Goal: Check status: Check status

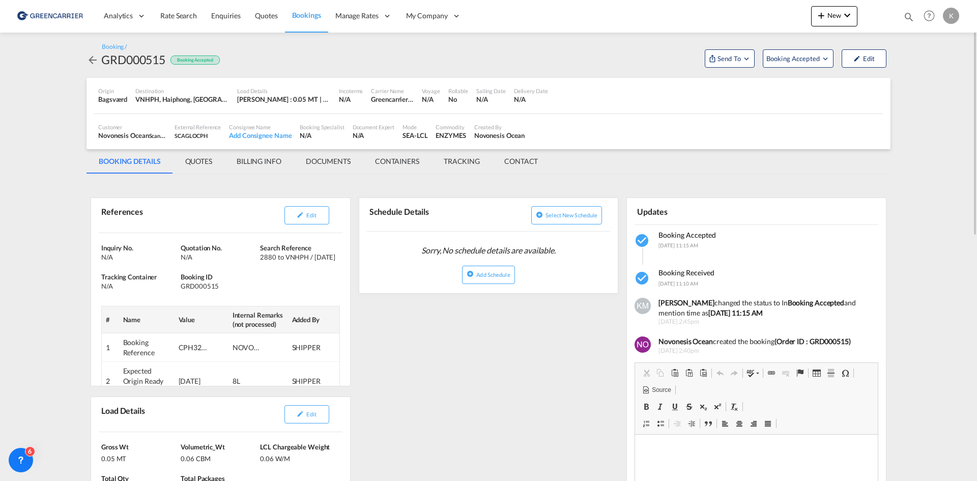
click at [91, 61] on md-icon "icon-arrow-left" at bounding box center [93, 60] width 12 height 12
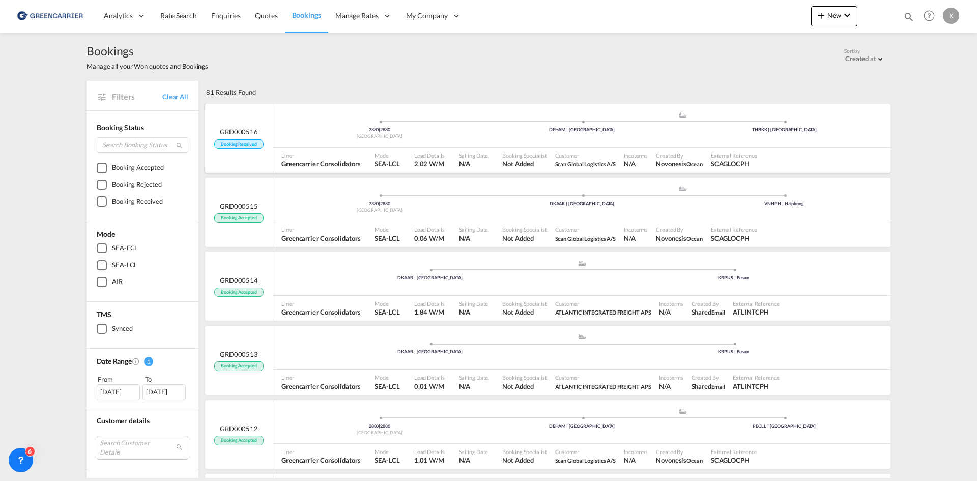
click at [589, 145] on div "2880 | 2880 [GEOGRAPHIC_DATA] .a{fill:#aaa8ad;} .a{fill:#aaa8ad;} DEHAM | [GEOG…" at bounding box center [581, 126] width 617 height 44
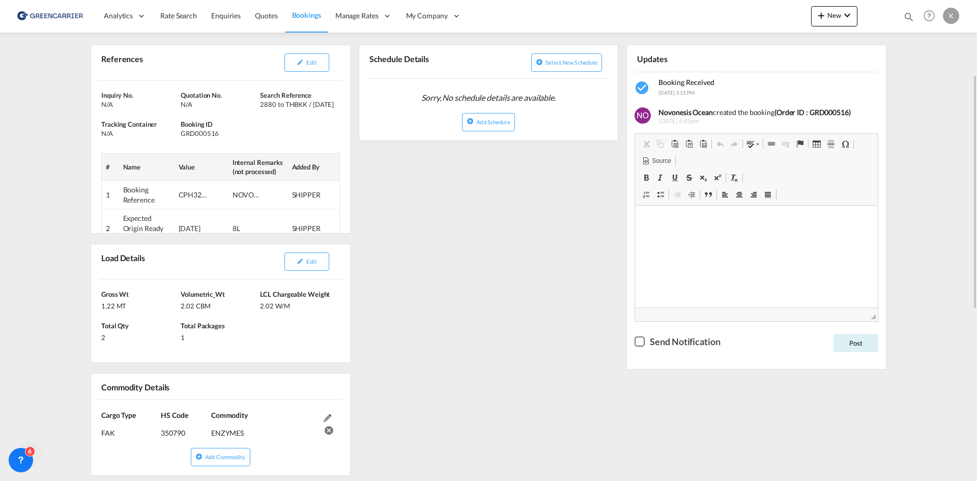
scroll to position [204, 0]
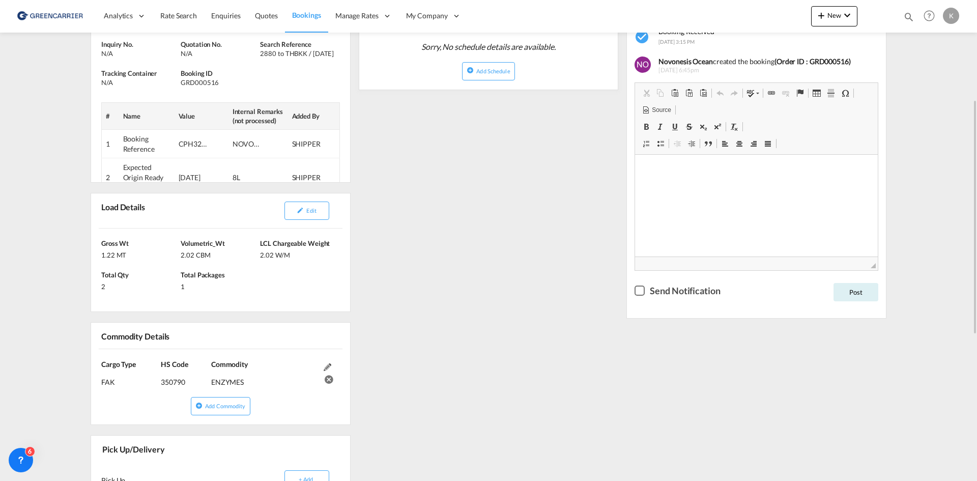
drag, startPoint x: 320, startPoint y: 209, endPoint x: 560, endPoint y: 183, distance: 241.1
click at [320, 208] on button "Edit" at bounding box center [306, 211] width 45 height 18
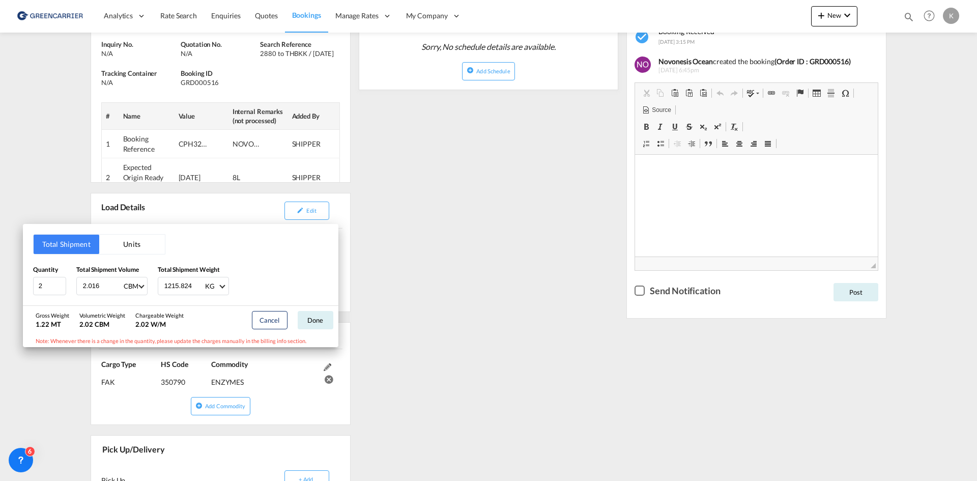
click at [206, 82] on div "Total Shipment Units Quantity 2 Total Shipment Volume 2.016 CBM CBM CFT Total S…" at bounding box center [488, 240] width 977 height 481
click at [206, 82] on div "GRD000516" at bounding box center [219, 82] width 77 height 9
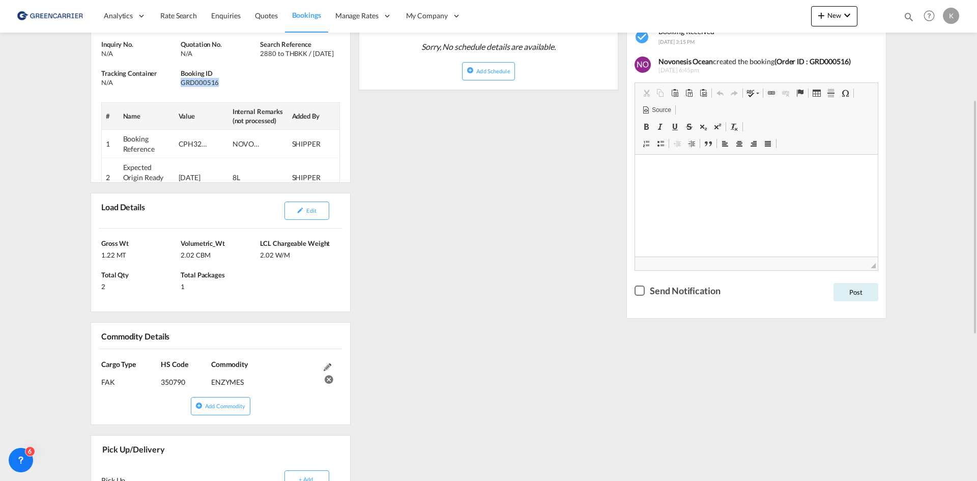
copy div "GRD000516"
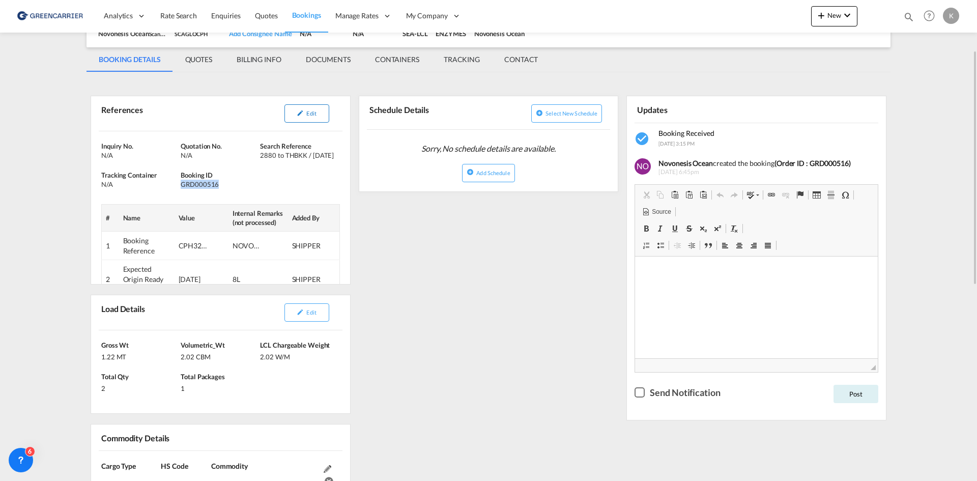
click at [319, 115] on button "Edit" at bounding box center [306, 113] width 45 height 18
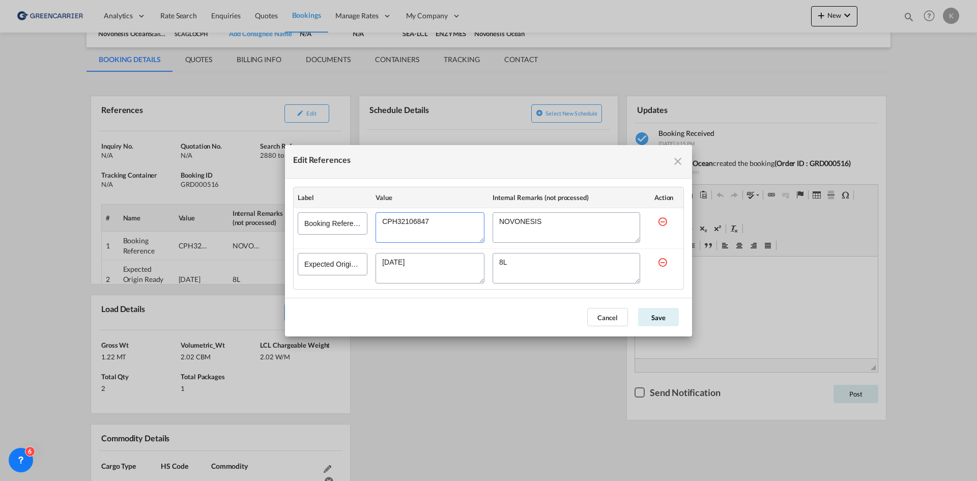
click at [406, 222] on textarea "Edit References" at bounding box center [430, 227] width 109 height 31
drag, startPoint x: 676, startPoint y: 163, endPoint x: 760, endPoint y: 138, distance: 87.0
click at [676, 163] on md-icon "icon-close fg-AAA8AD cursor" at bounding box center [678, 161] width 12 height 12
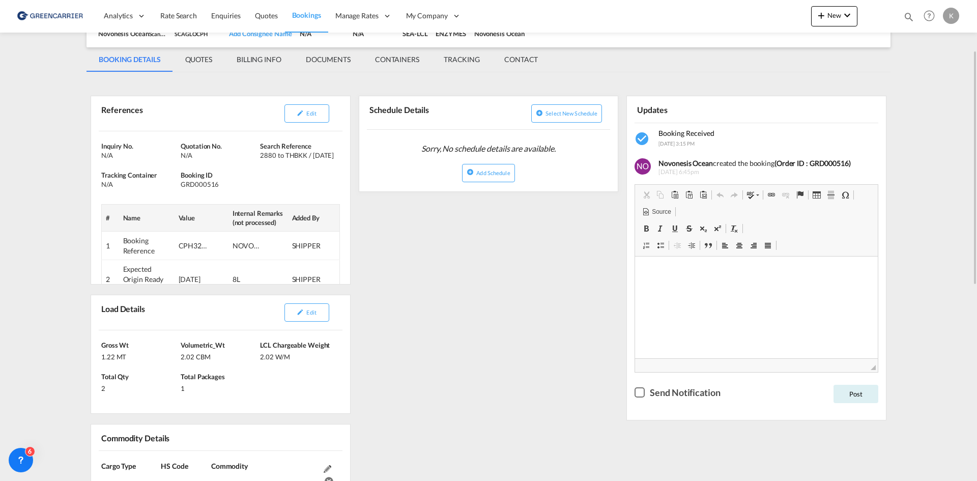
scroll to position [0, 0]
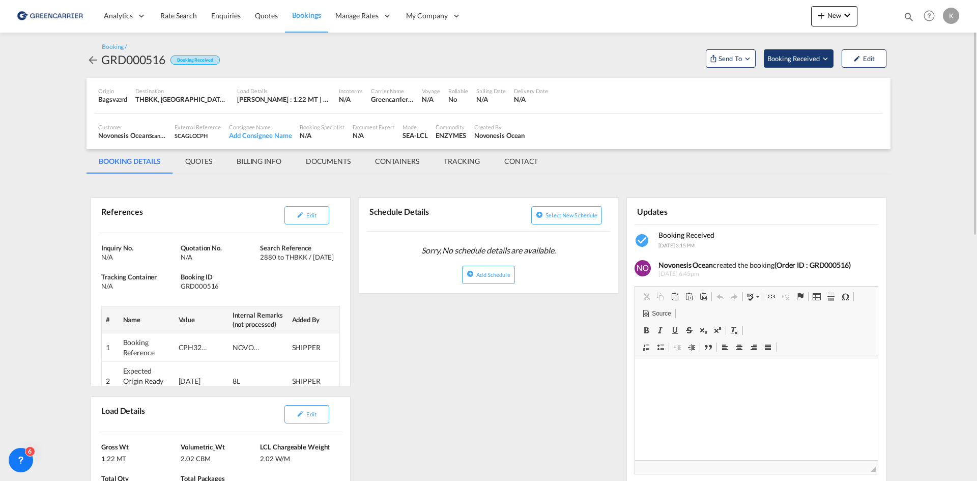
click at [810, 60] on span "Booking Received" at bounding box center [793, 58] width 53 height 10
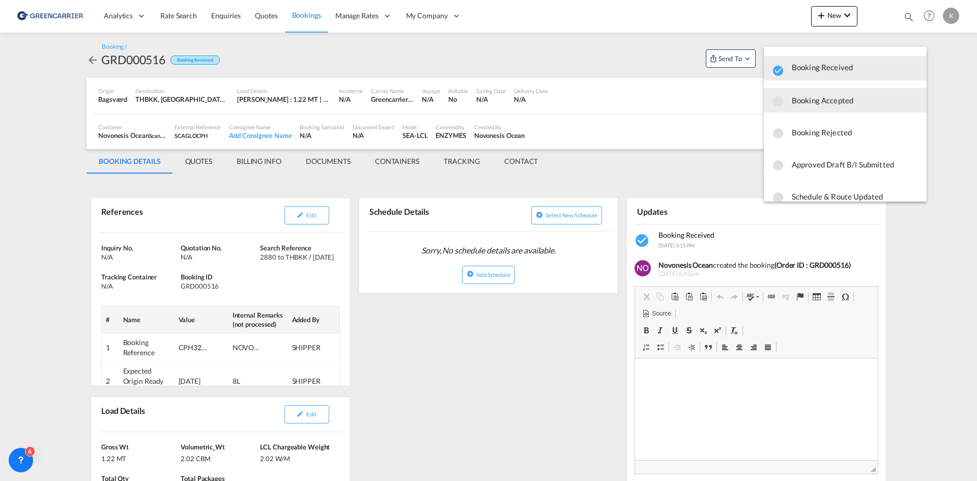
click at [801, 101] on span "Booking Accepted" at bounding box center [855, 100] width 127 height 18
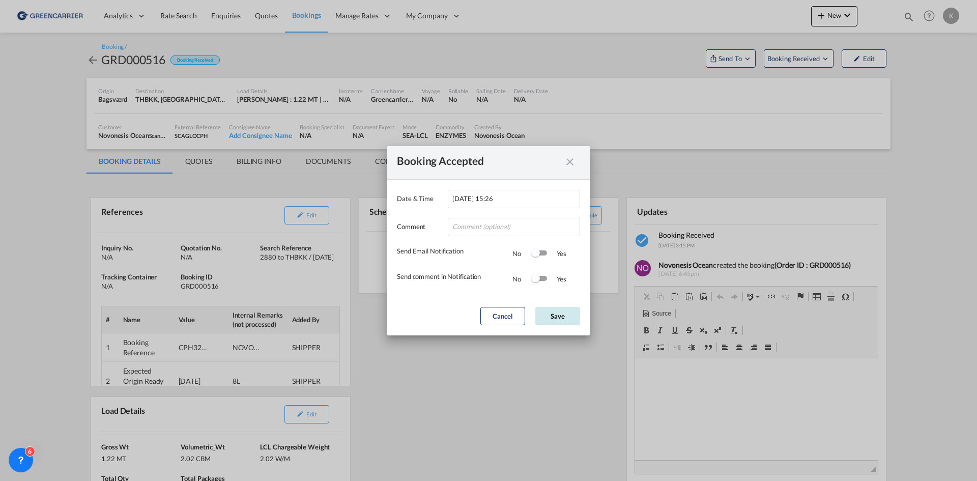
click at [567, 321] on button "Save" at bounding box center [557, 316] width 45 height 18
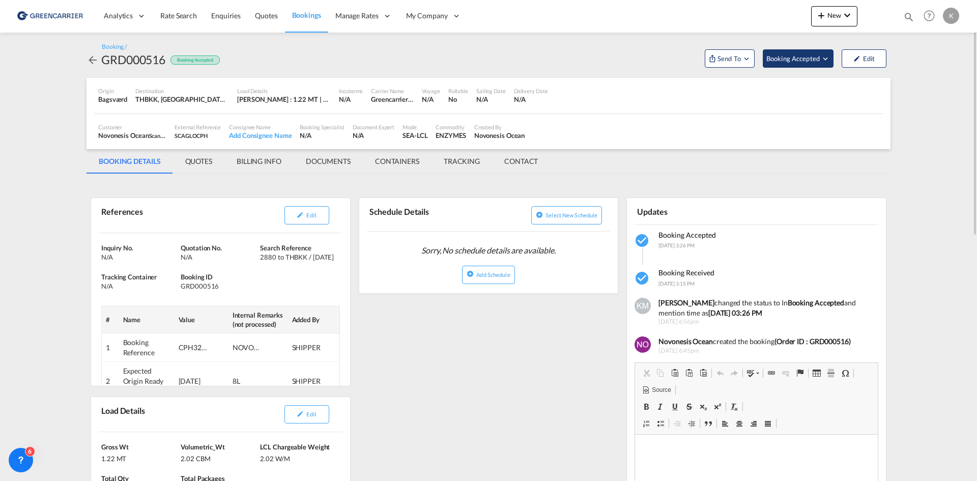
click at [807, 53] on span "Booking Accepted" at bounding box center [793, 58] width 54 height 10
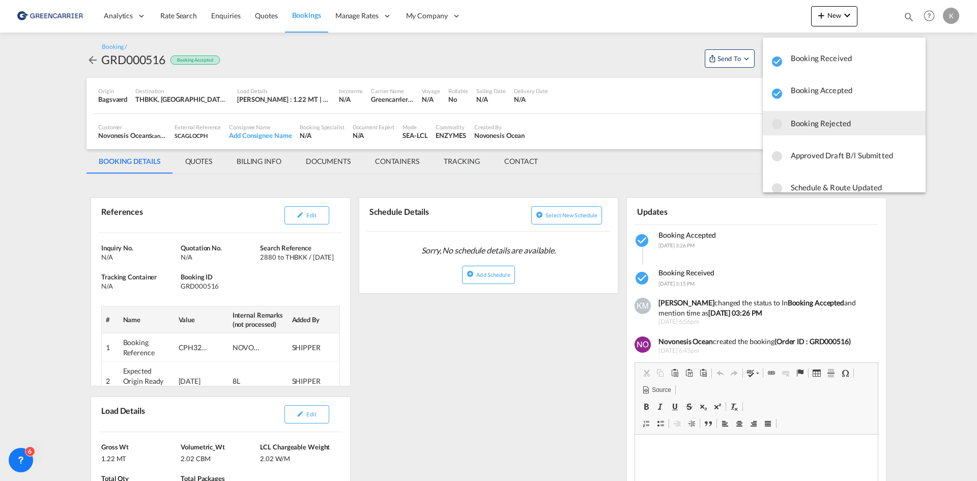
click at [822, 115] on span "Booking Rejected" at bounding box center [854, 123] width 127 height 18
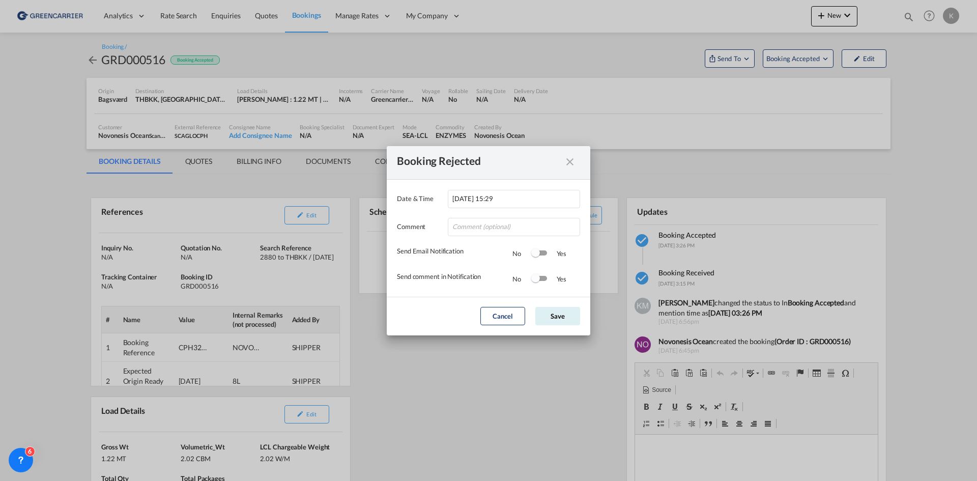
click at [575, 162] on md-icon "icon-close fg-AAA8AD cursor" at bounding box center [570, 166] width 12 height 12
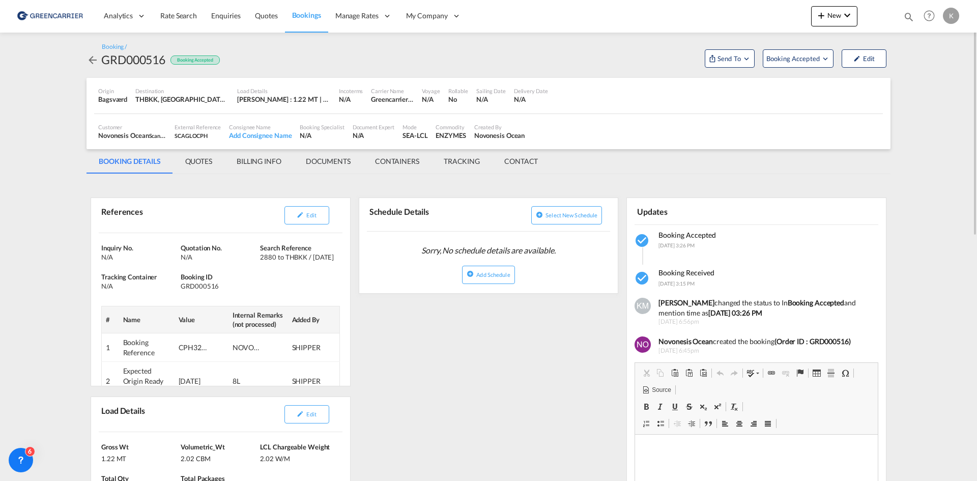
click at [88, 59] on md-icon "icon-arrow-left" at bounding box center [93, 60] width 12 height 12
